Goal: Check status: Check status

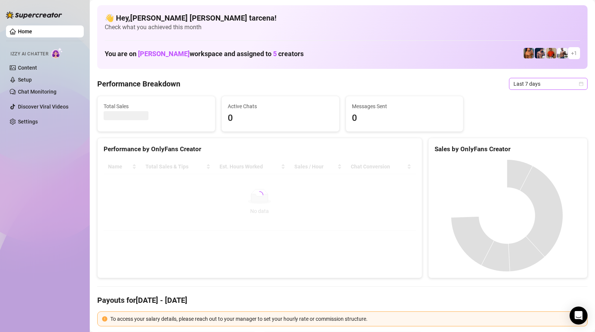
click at [558, 84] on span "Last 7 days" at bounding box center [549, 83] width 70 height 11
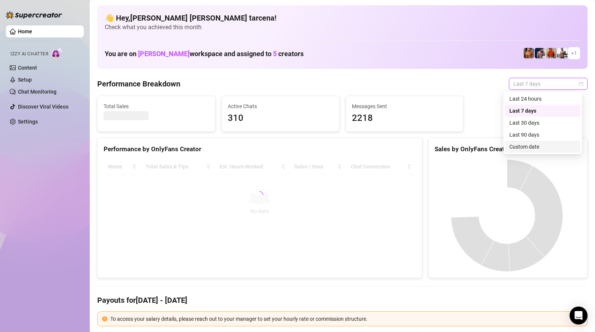
click at [537, 147] on div "Custom date" at bounding box center [542, 147] width 67 height 8
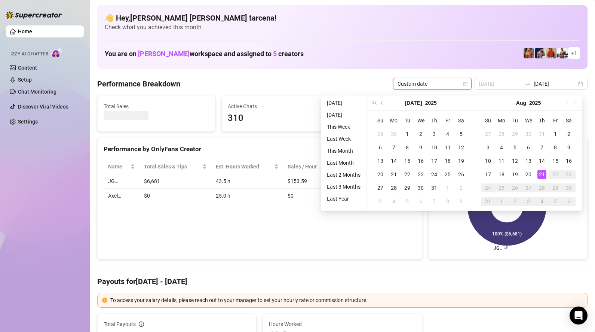
type input "[DATE]"
click at [540, 174] on div "21" at bounding box center [541, 174] width 9 height 9
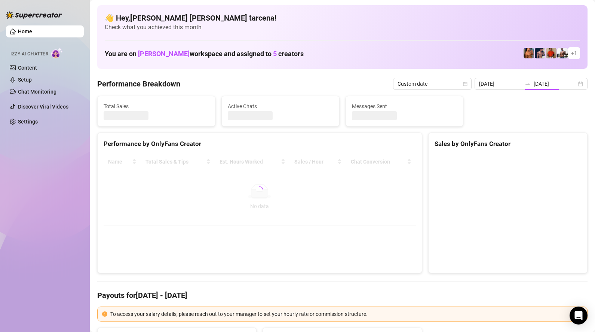
type input "[DATE]"
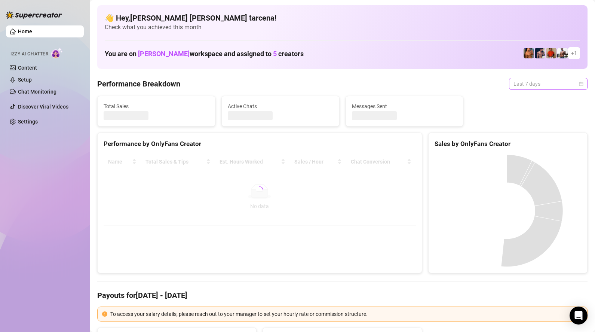
click at [526, 81] on span "Last 7 days" at bounding box center [549, 83] width 70 height 11
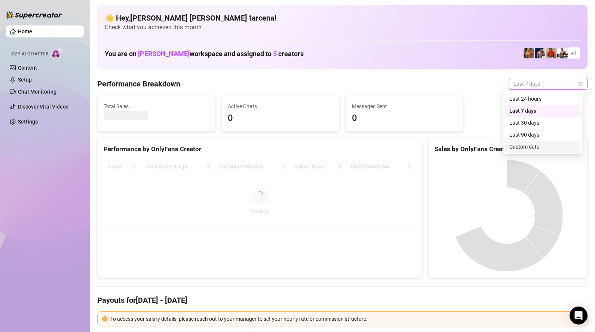
click at [540, 145] on div "Custom date" at bounding box center [542, 147] width 67 height 8
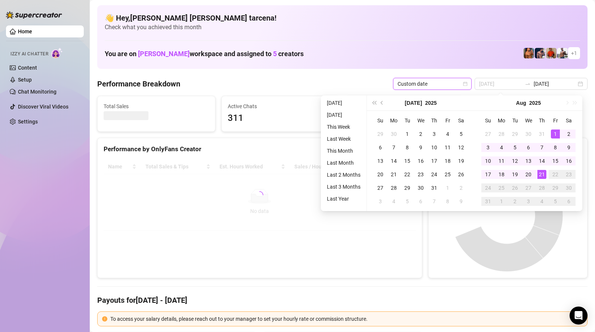
type input "2025-08-01"
click at [557, 134] on div "1" at bounding box center [555, 133] width 9 height 9
type input "[DATE]"
click at [542, 174] on div "21" at bounding box center [541, 174] width 9 height 9
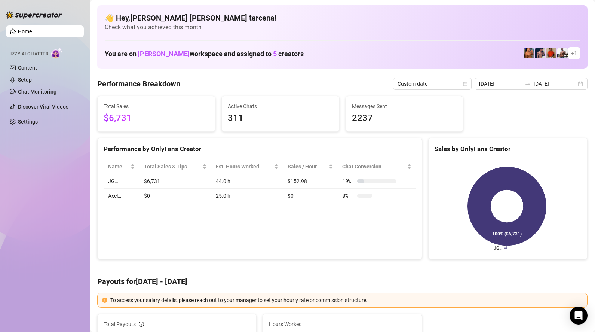
click at [233, 233] on div "Performance by OnlyFans Creator Name Total Sales & Tips Est. Hours Worked Sales…" at bounding box center [259, 199] width 325 height 122
click at [515, 85] on input "[DATE]" at bounding box center [500, 84] width 43 height 8
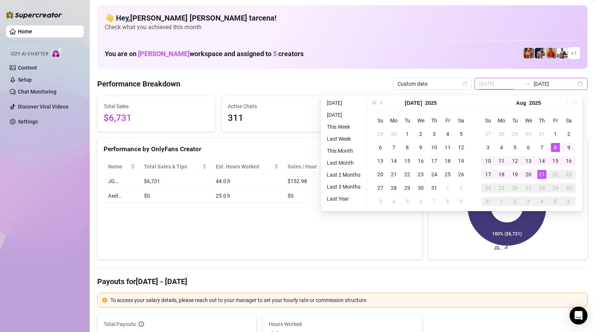
type input "[DATE]"
click at [539, 176] on div "21" at bounding box center [541, 174] width 9 height 9
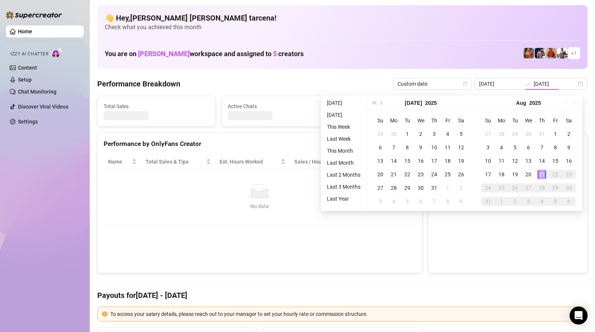
type input "[DATE]"
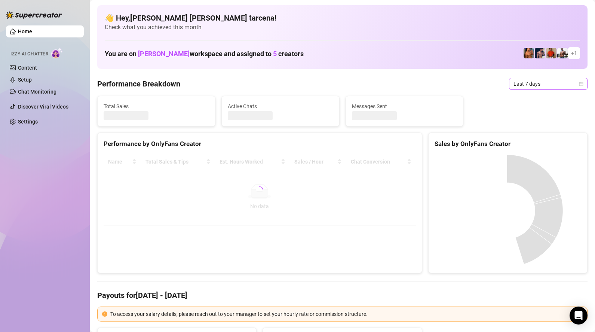
click at [542, 82] on span "Last 7 days" at bounding box center [549, 83] width 70 height 11
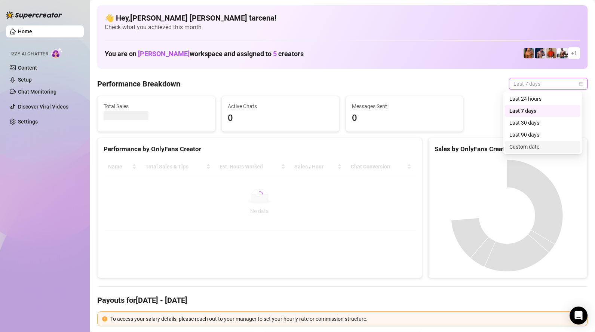
click at [539, 148] on div "Custom date" at bounding box center [542, 147] width 67 height 8
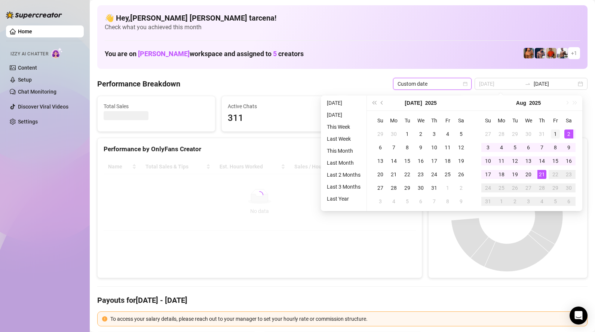
type input "[DATE]"
click at [556, 135] on div "1" at bounding box center [555, 133] width 9 height 9
type input "[DATE]"
click at [542, 174] on div "21" at bounding box center [541, 174] width 9 height 9
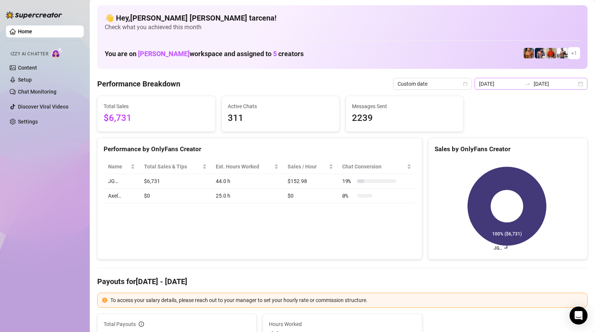
click at [526, 83] on div at bounding box center [528, 84] width 12 height 6
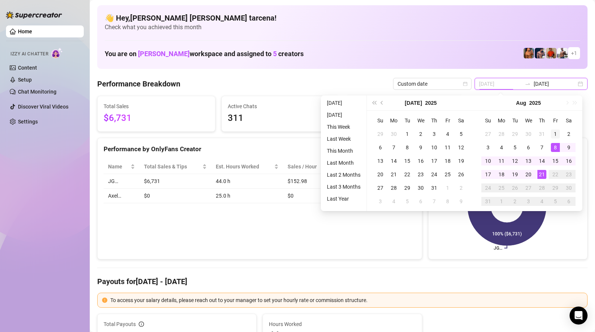
type input "[DATE]"
click at [555, 134] on div "1" at bounding box center [555, 133] width 9 height 9
type input "[DATE]"
click at [546, 172] on div "21" at bounding box center [541, 174] width 9 height 9
type input "[DATE]"
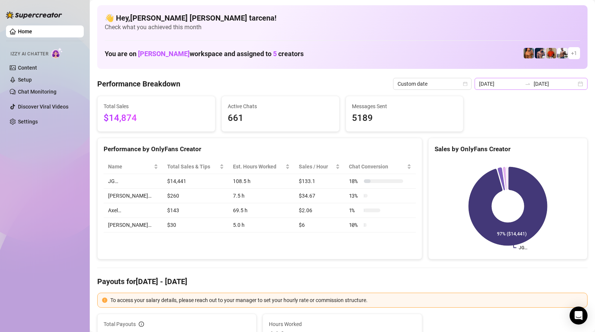
click at [531, 85] on icon "swap-right" at bounding box center [528, 84] width 6 height 6
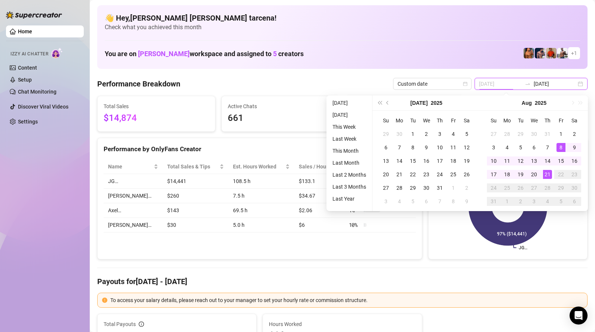
type input "[DATE]"
click at [549, 173] on div "21" at bounding box center [547, 174] width 9 height 9
type input "[DATE]"
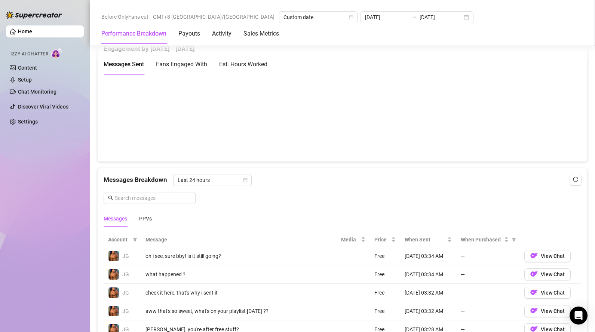
scroll to position [284, 0]
